Goal: Check status: Check status

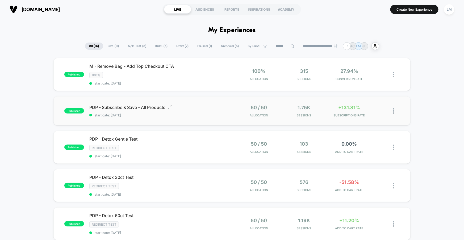
click at [183, 115] on span "start date: [DATE]" at bounding box center [160, 115] width 143 height 4
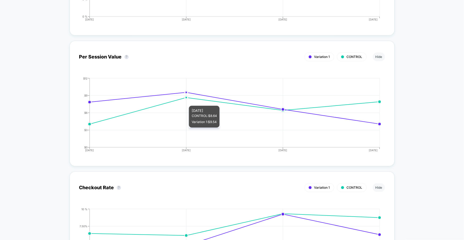
scroll to position [619, 0]
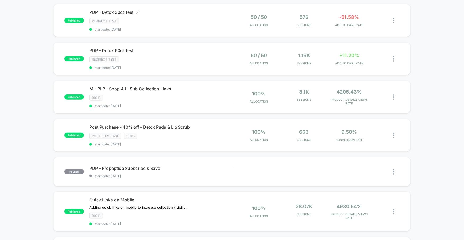
scroll to position [170, 0]
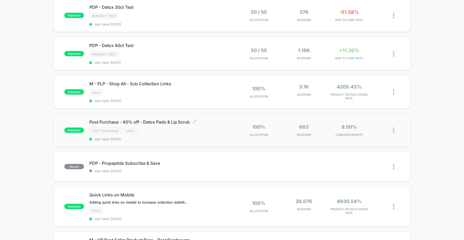
click at [159, 128] on div "Post Purchase 100%" at bounding box center [160, 131] width 143 height 6
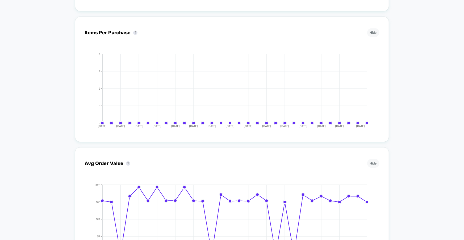
scroll to position [1043, 0]
